Goal: Task Accomplishment & Management: Manage account settings

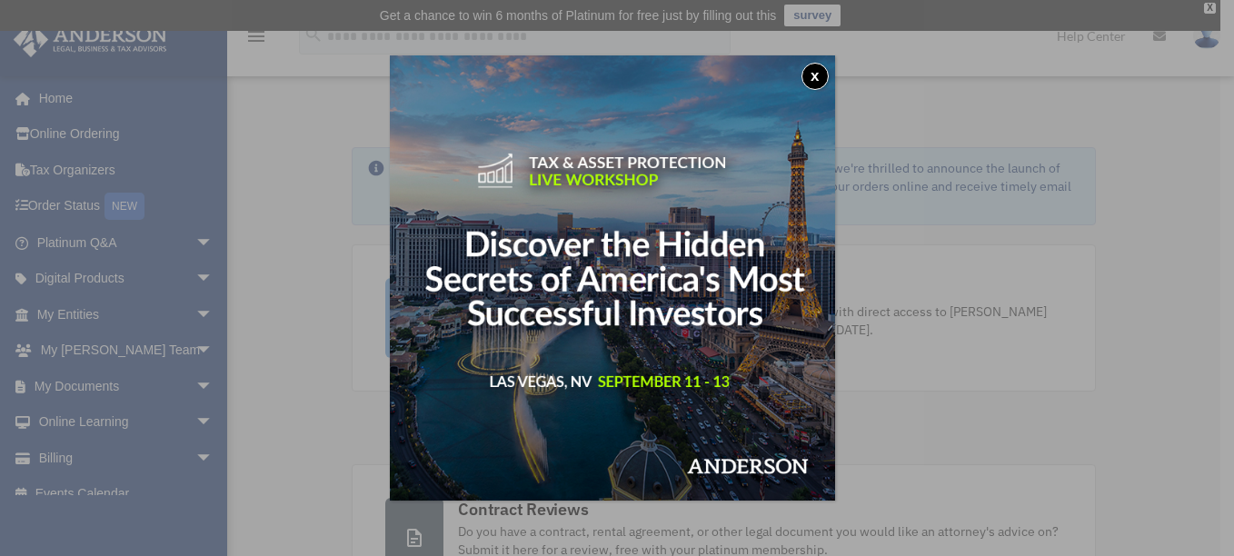
click at [822, 66] on button "x" at bounding box center [815, 76] width 27 height 27
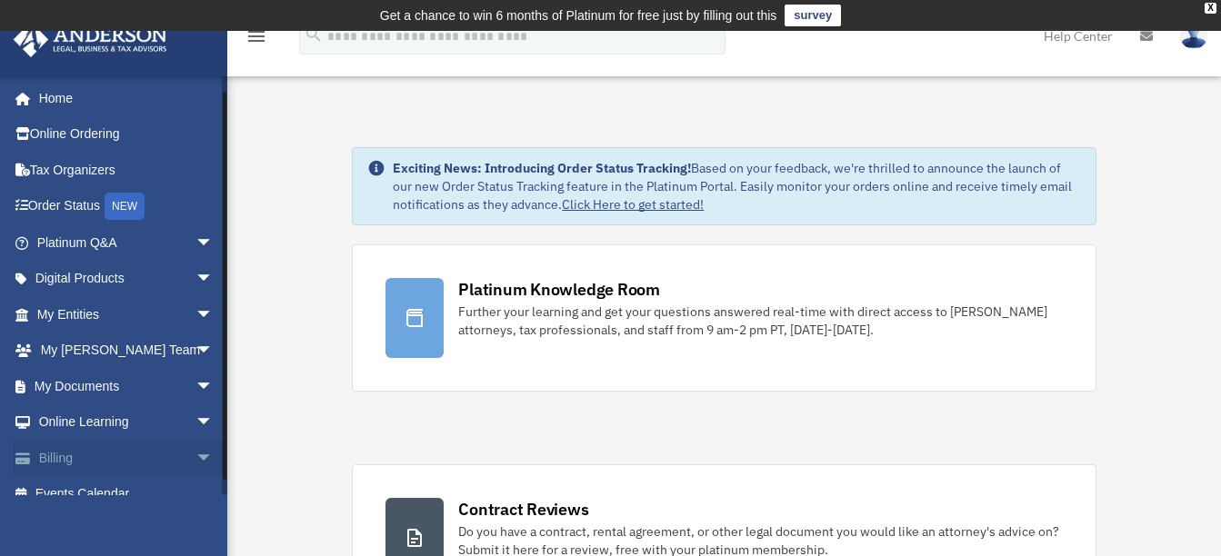
scroll to position [21, 0]
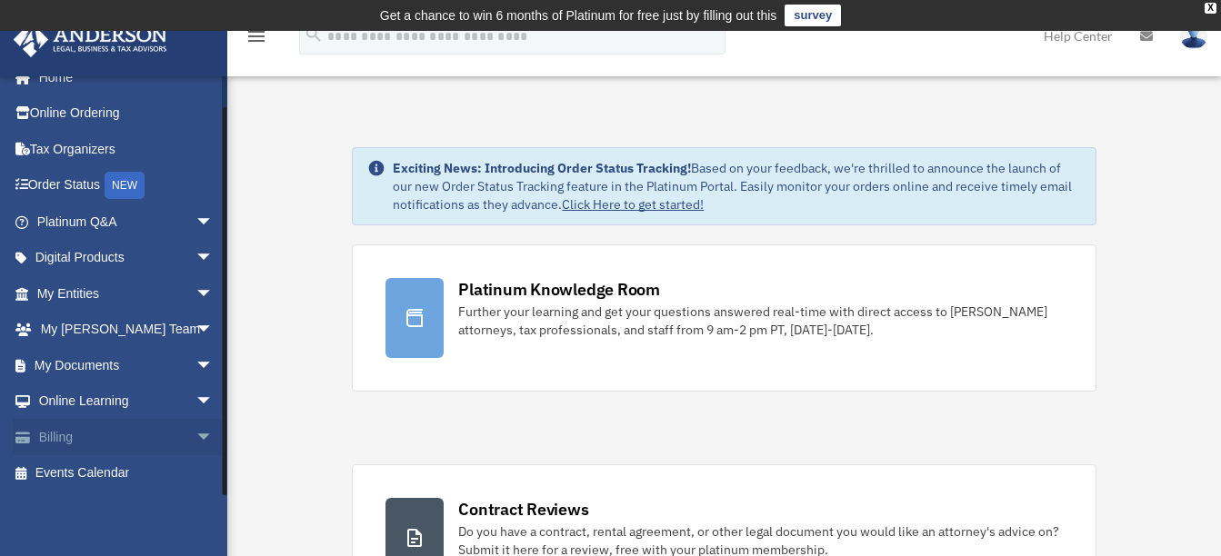
click at [195, 441] on span "arrow_drop_down" at bounding box center [213, 437] width 36 height 37
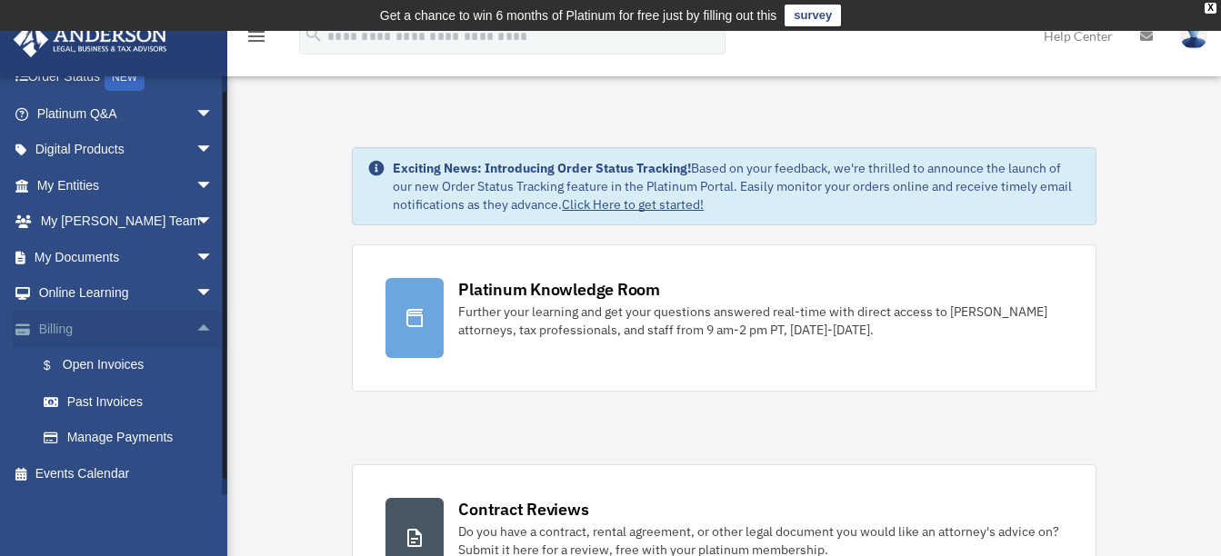
scroll to position [130, 0]
click at [92, 367] on link "$ Open Invoices" at bounding box center [132, 364] width 215 height 37
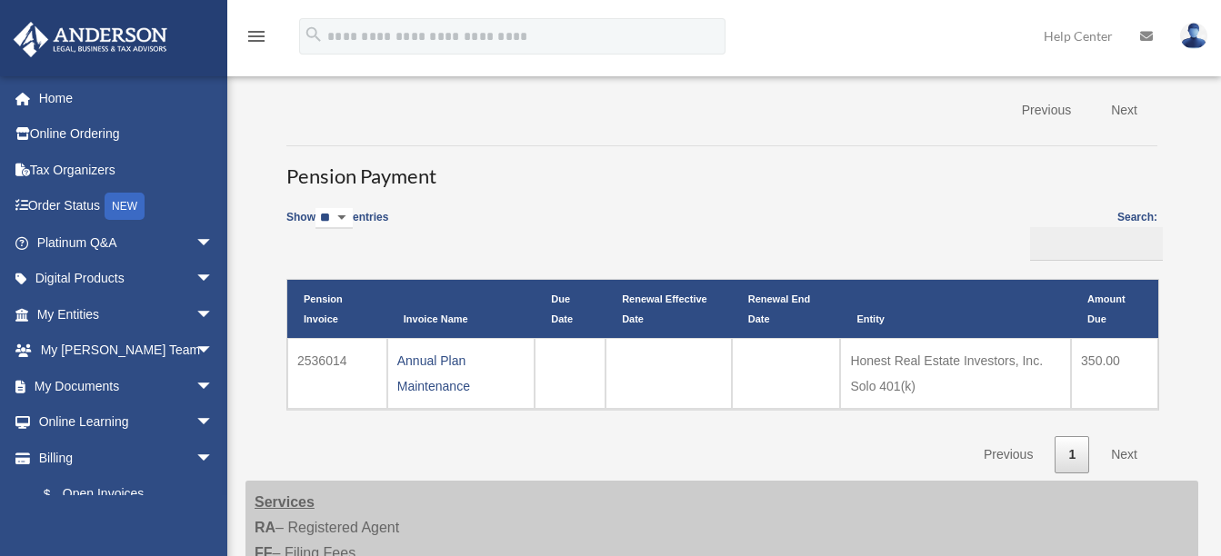
scroll to position [364, 0]
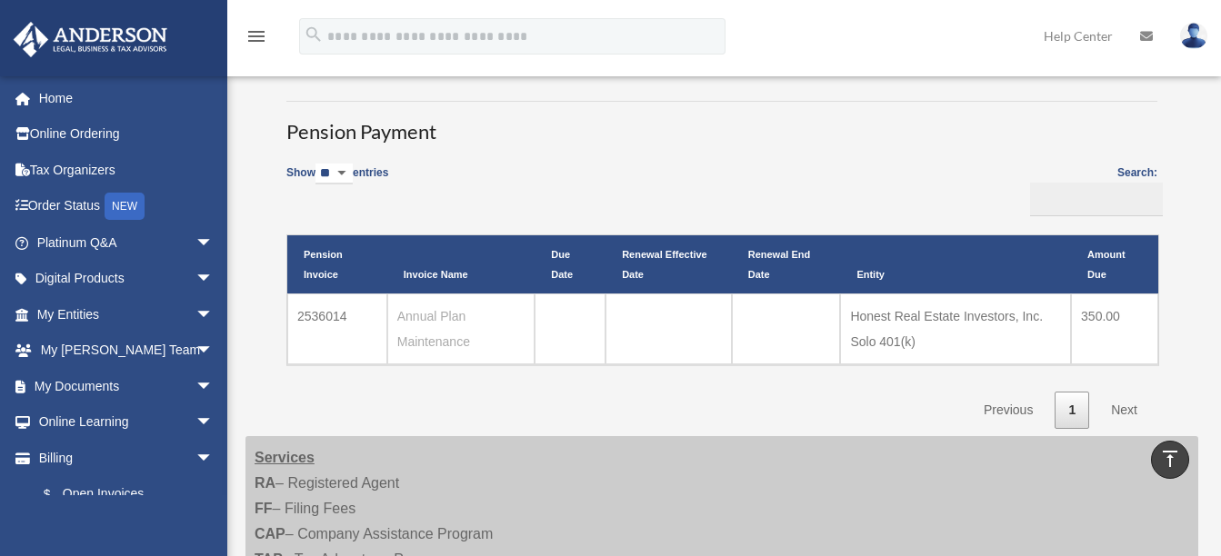
click at [435, 318] on link "Annual Plan Maintenance" at bounding box center [433, 329] width 73 height 40
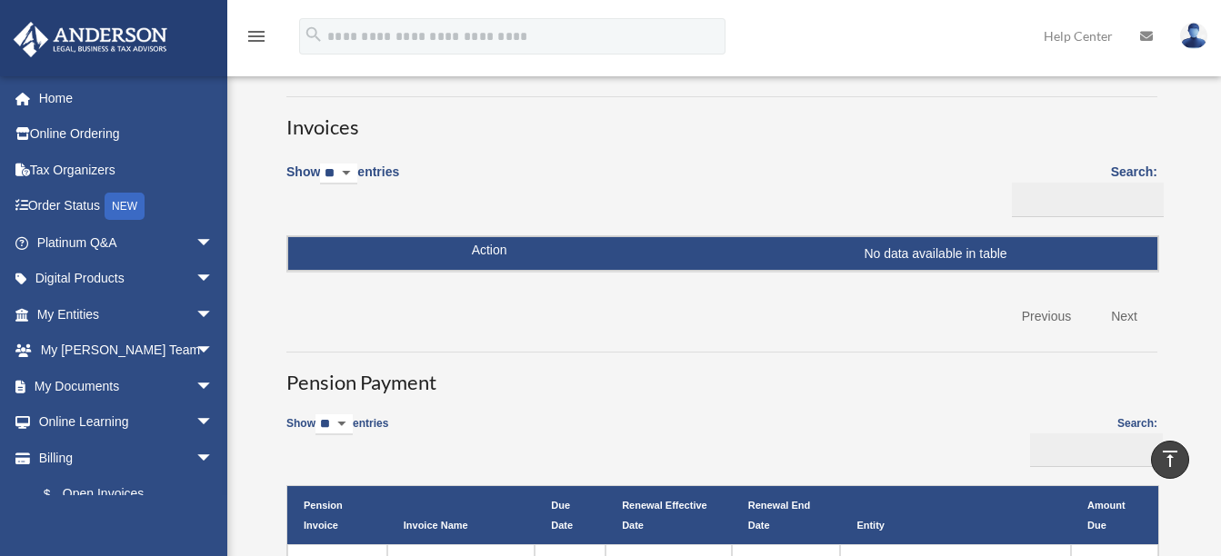
scroll to position [0, 0]
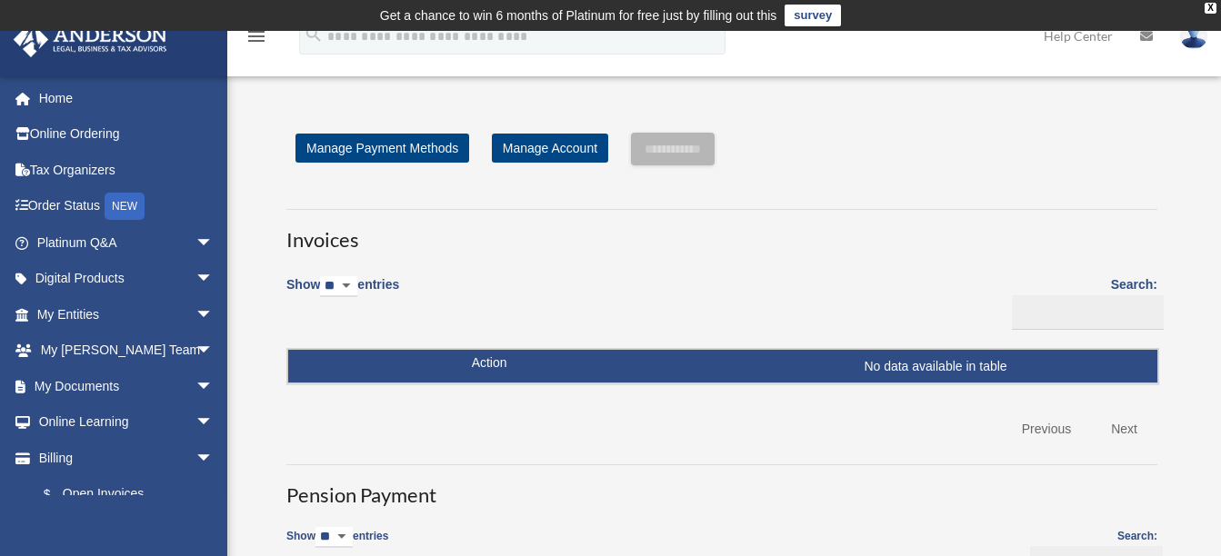
click at [1196, 41] on img at bounding box center [1193, 36] width 27 height 26
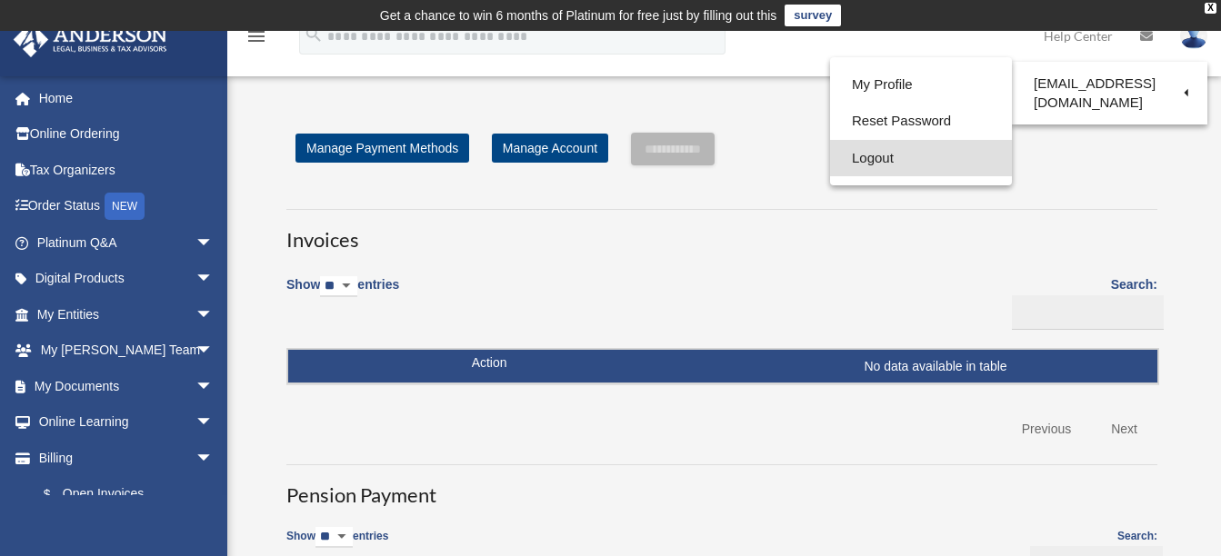
click at [867, 160] on link "Logout" at bounding box center [921, 158] width 182 height 37
